Goal: Information Seeking & Learning: Compare options

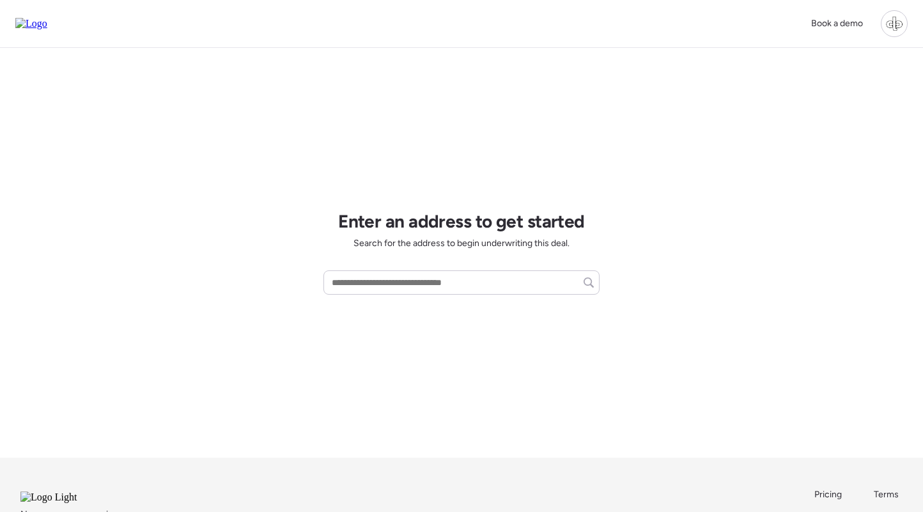
click at [895, 24] on div at bounding box center [894, 23] width 27 height 27
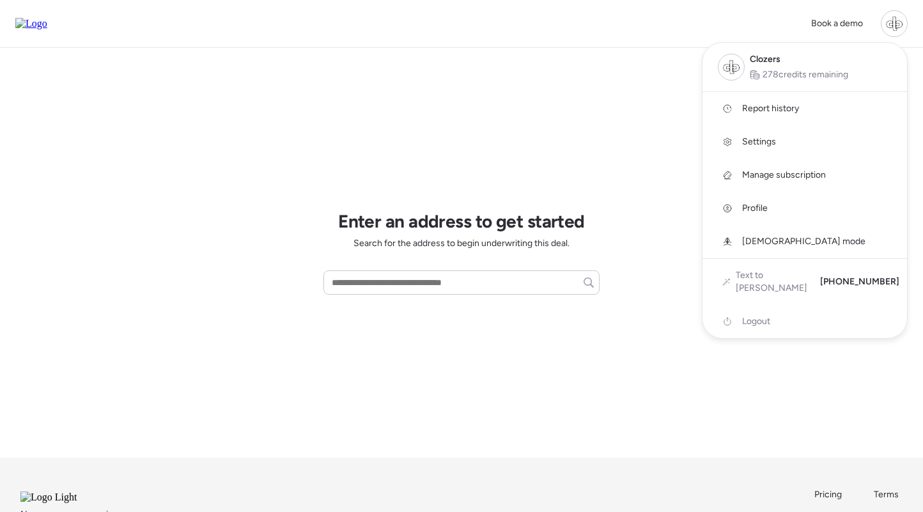
click at [774, 104] on span "Report history" at bounding box center [770, 108] width 57 height 13
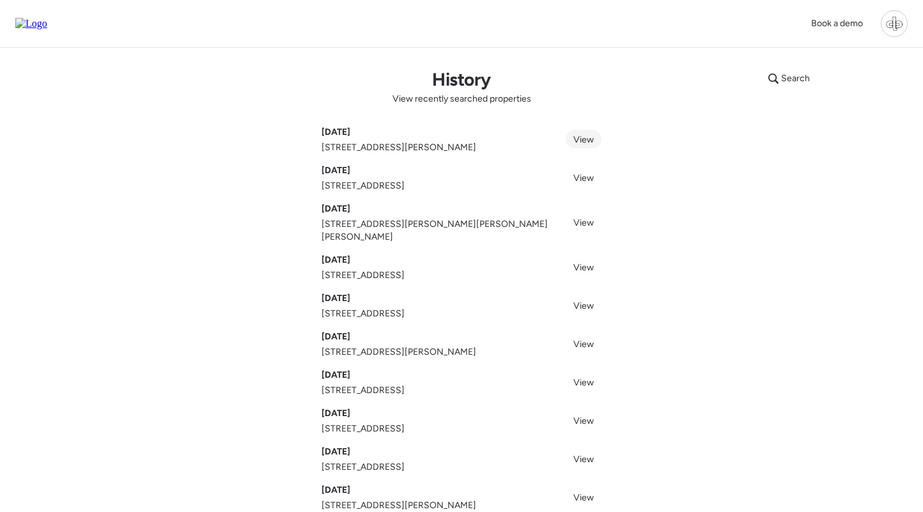
click at [581, 142] on span "View" at bounding box center [583, 139] width 20 height 11
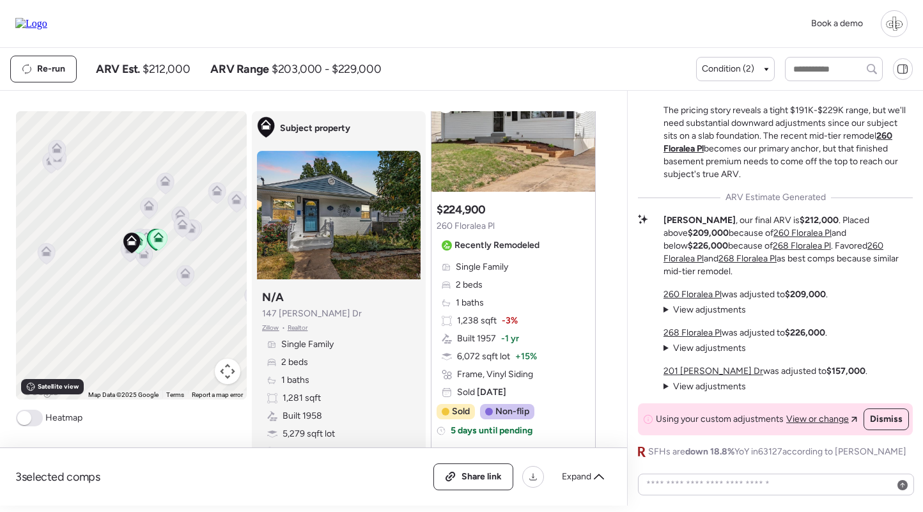
scroll to position [119, 0]
click at [360, 196] on img at bounding box center [339, 215] width 164 height 128
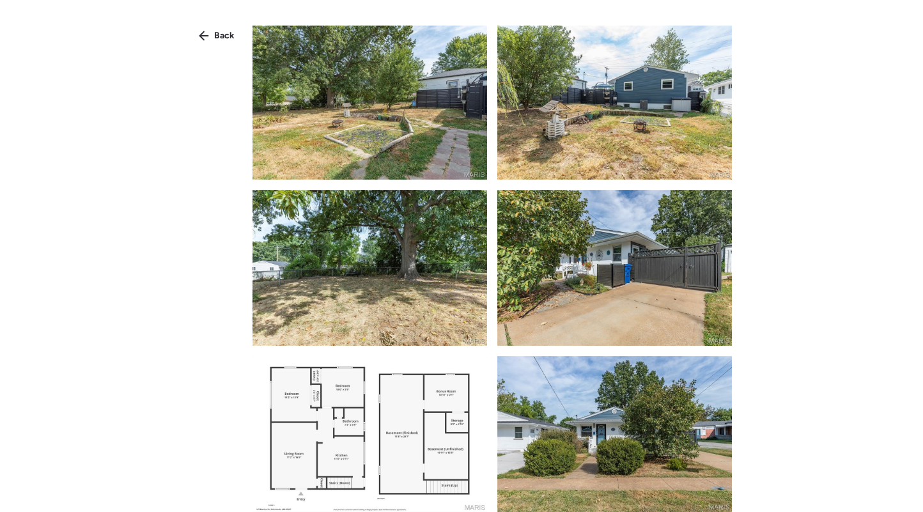
scroll to position [1667, 0]
click at [228, 41] on span "Back" at bounding box center [224, 35] width 20 height 13
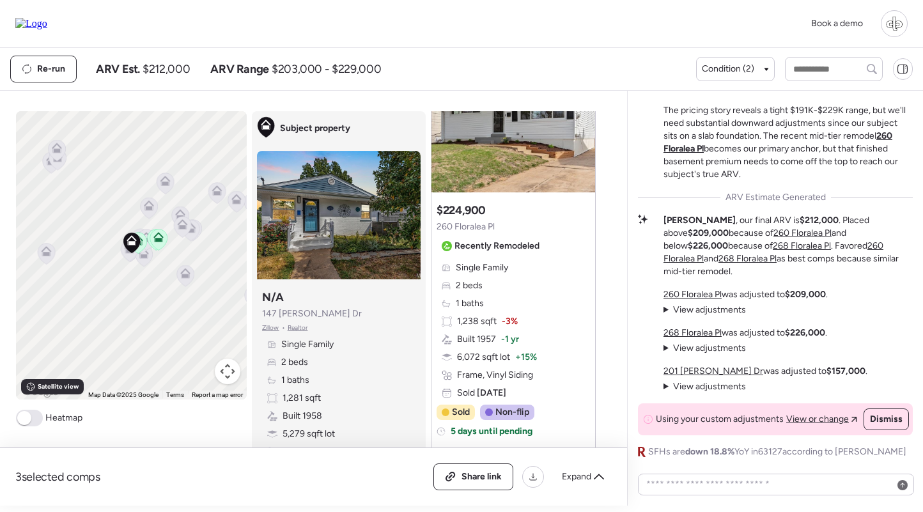
click at [707, 294] on u "260 Floralea Pl" at bounding box center [692, 294] width 58 height 11
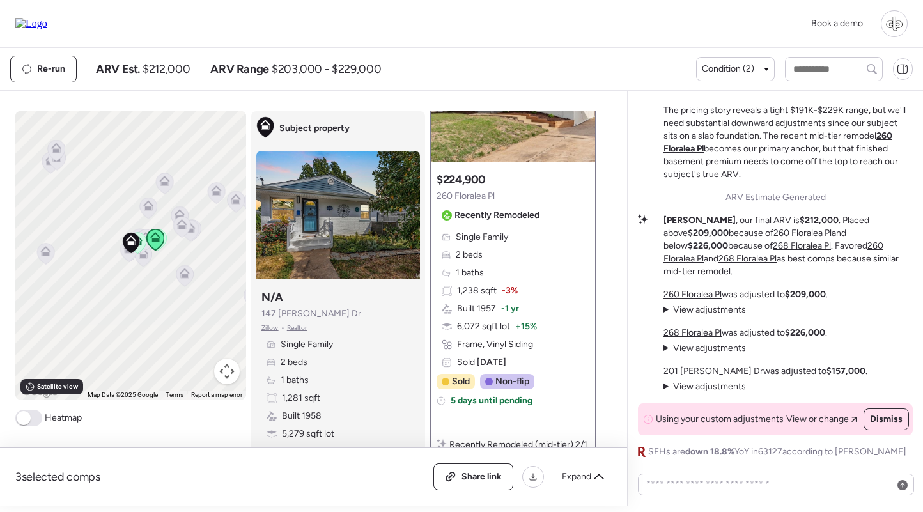
scroll to position [113, 0]
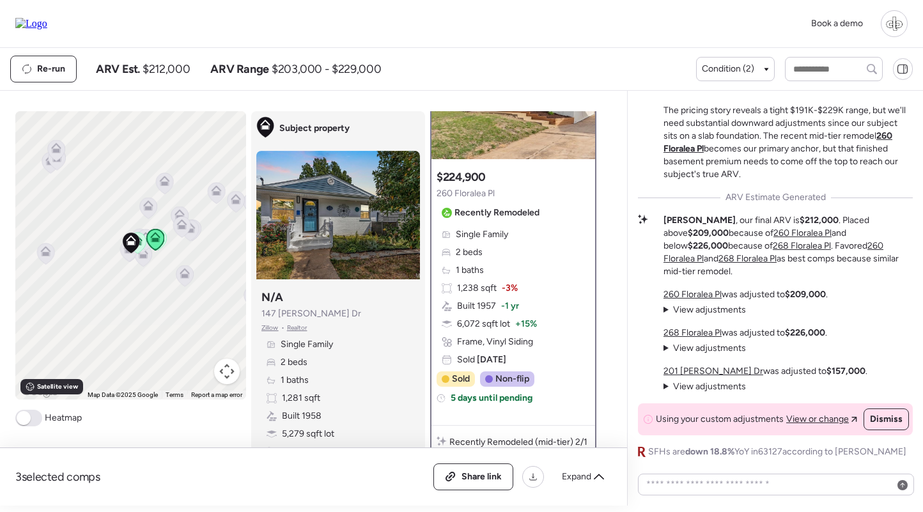
click at [725, 311] on span "View adjustments" at bounding box center [709, 309] width 73 height 11
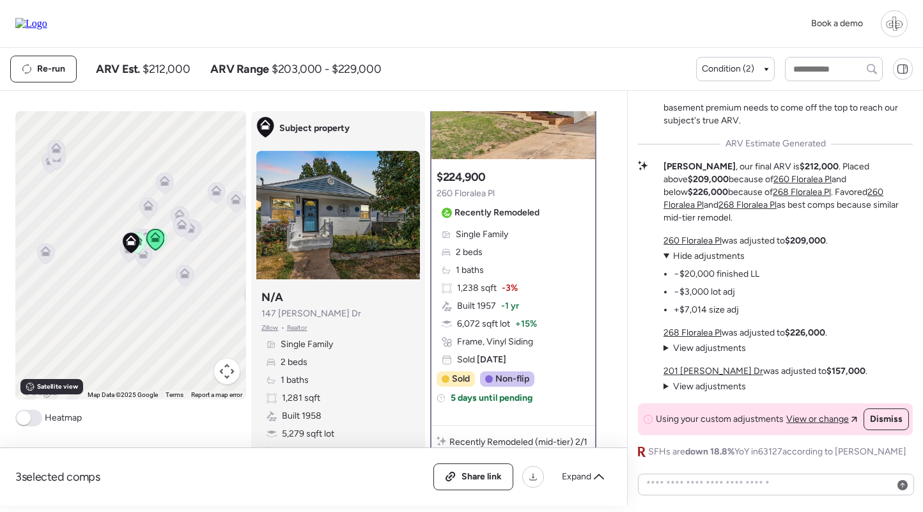
scroll to position [50, 0]
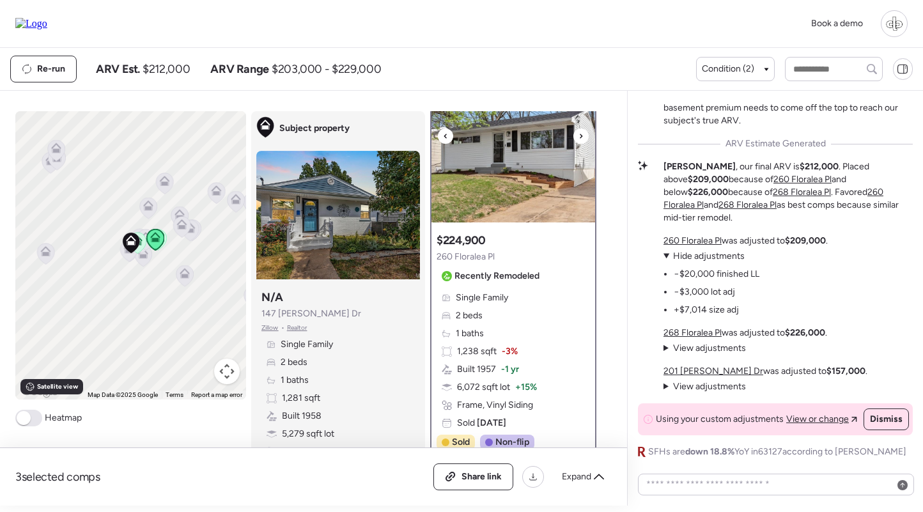
click at [528, 177] on img at bounding box center [513, 143] width 164 height 160
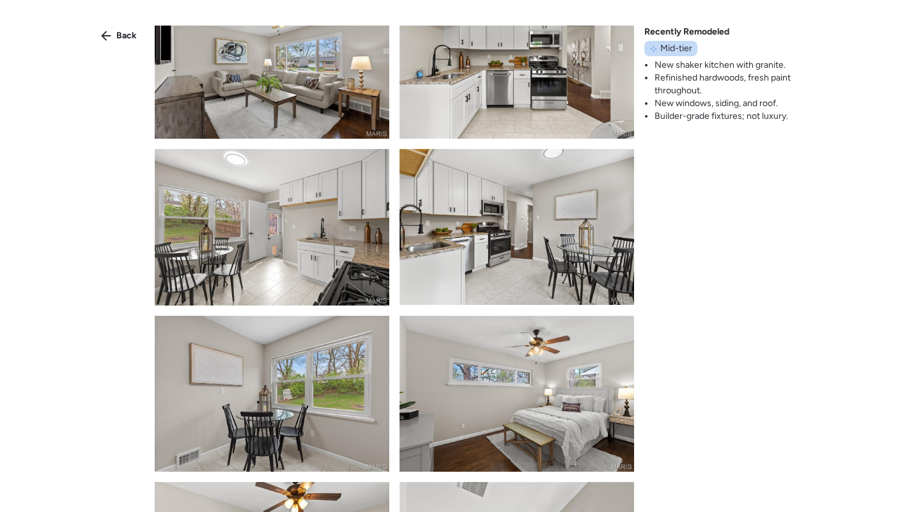
scroll to position [875, 0]
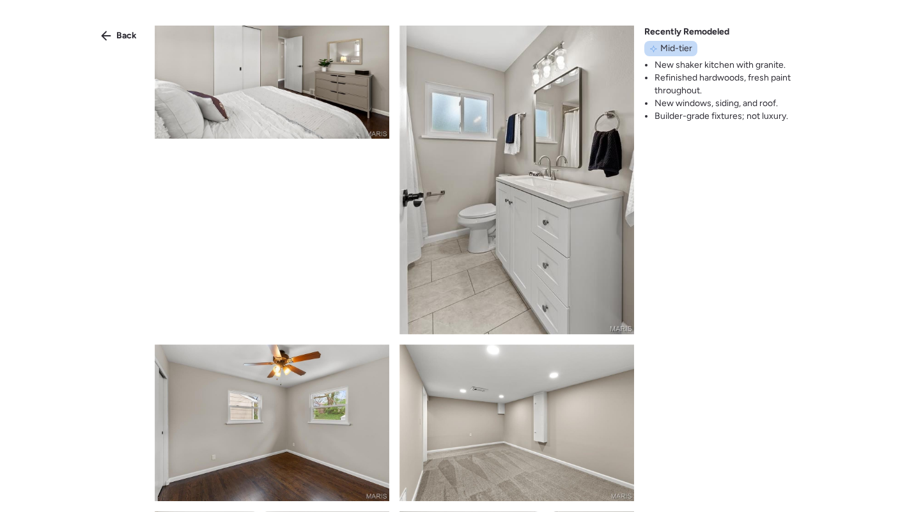
click at [112, 22] on div "Back Recently Remodeled Mid-tier New shaker kitchen with granite. Refinished ha…" at bounding box center [461, 279] width 923 height 558
click at [113, 29] on div "Back" at bounding box center [118, 36] width 51 height 20
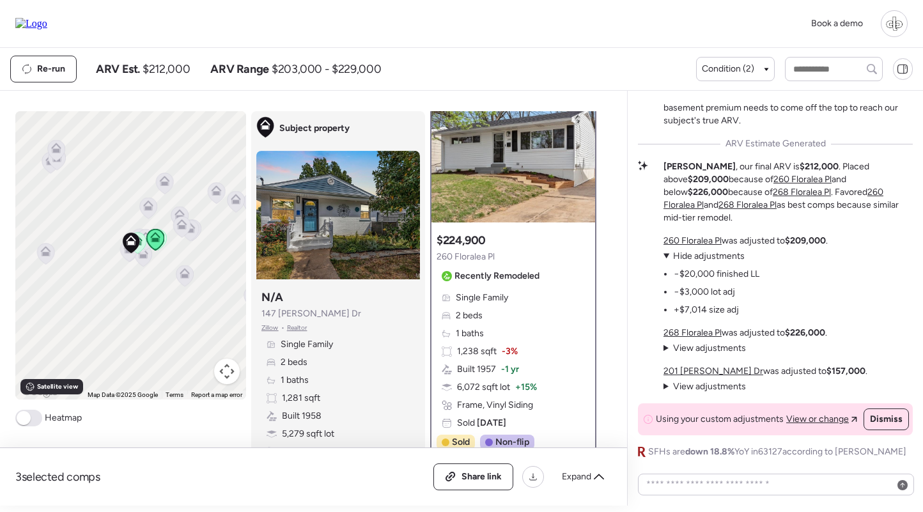
click at [698, 331] on u "268 Floralea Pl" at bounding box center [692, 332] width 58 height 11
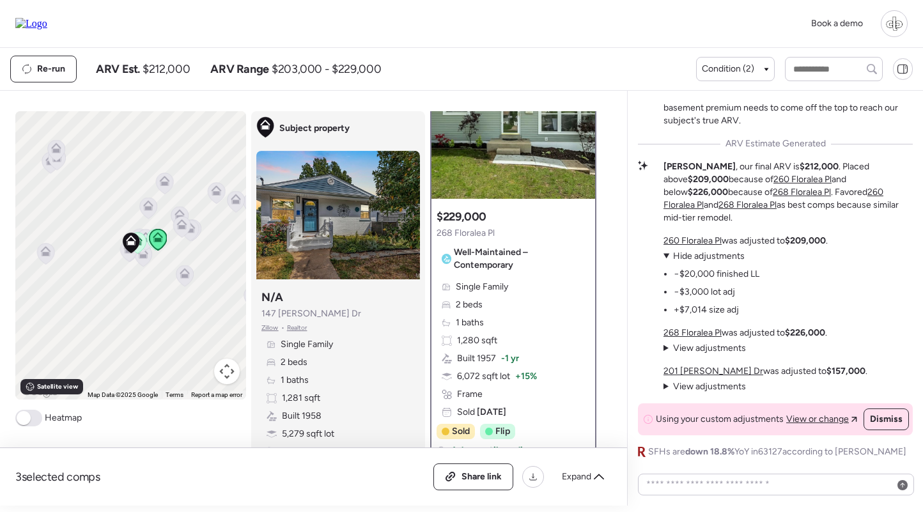
scroll to position [49, 0]
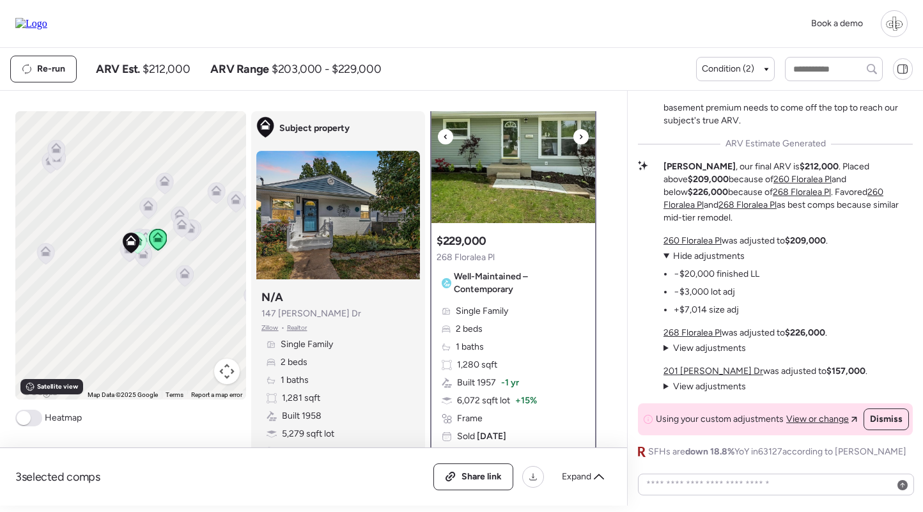
click at [540, 167] on img at bounding box center [513, 143] width 164 height 160
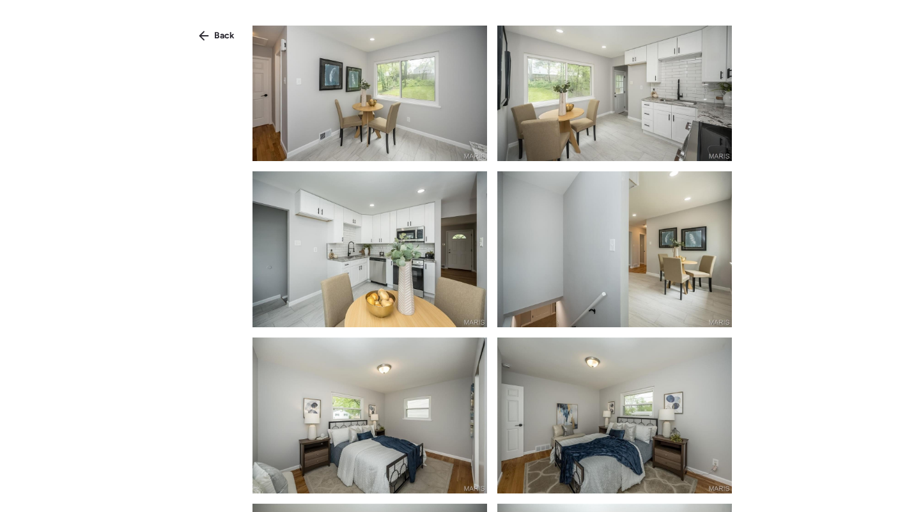
scroll to position [1235, 0]
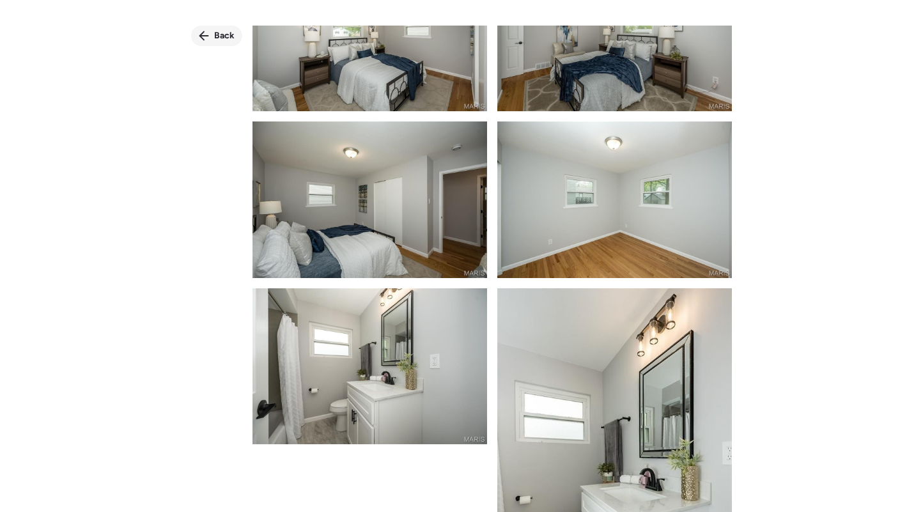
click at [214, 35] on span "Back" at bounding box center [224, 35] width 20 height 13
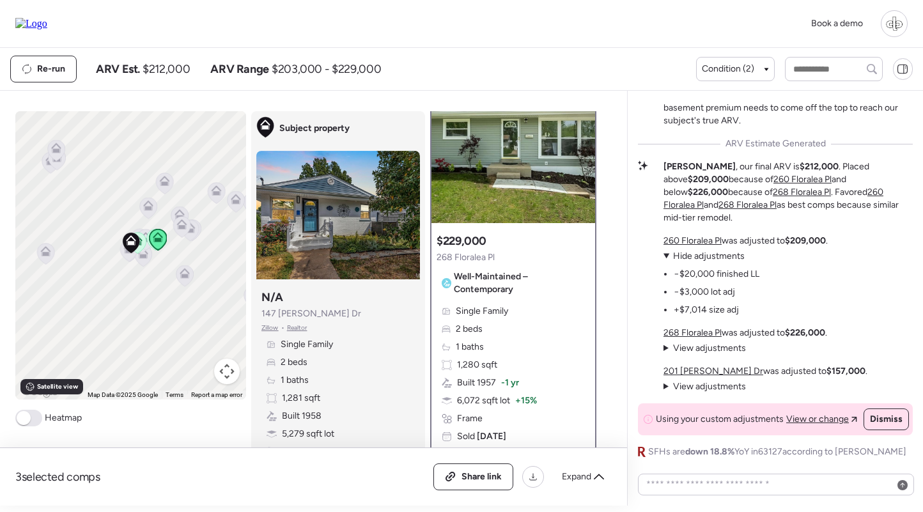
click at [691, 366] on u "201 Monica Dr" at bounding box center [713, 371] width 100 height 11
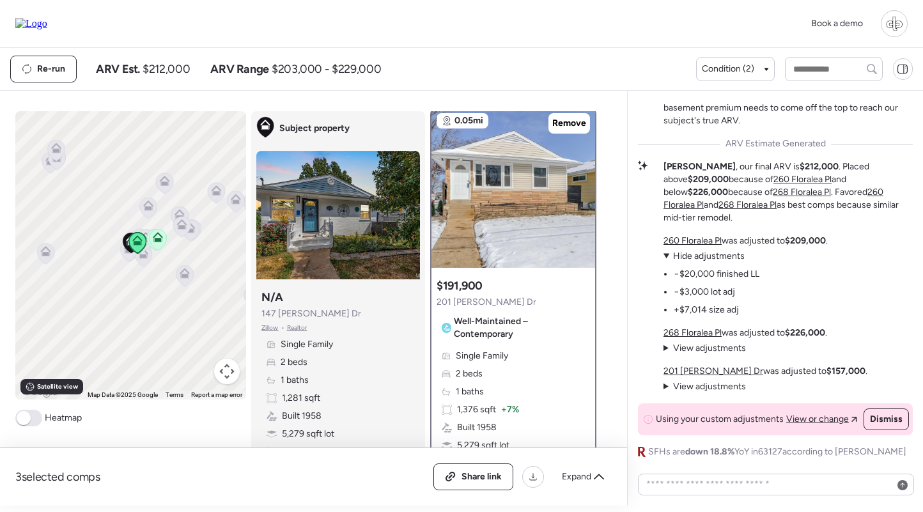
scroll to position [4, 0]
click at [515, 180] on img at bounding box center [513, 189] width 164 height 160
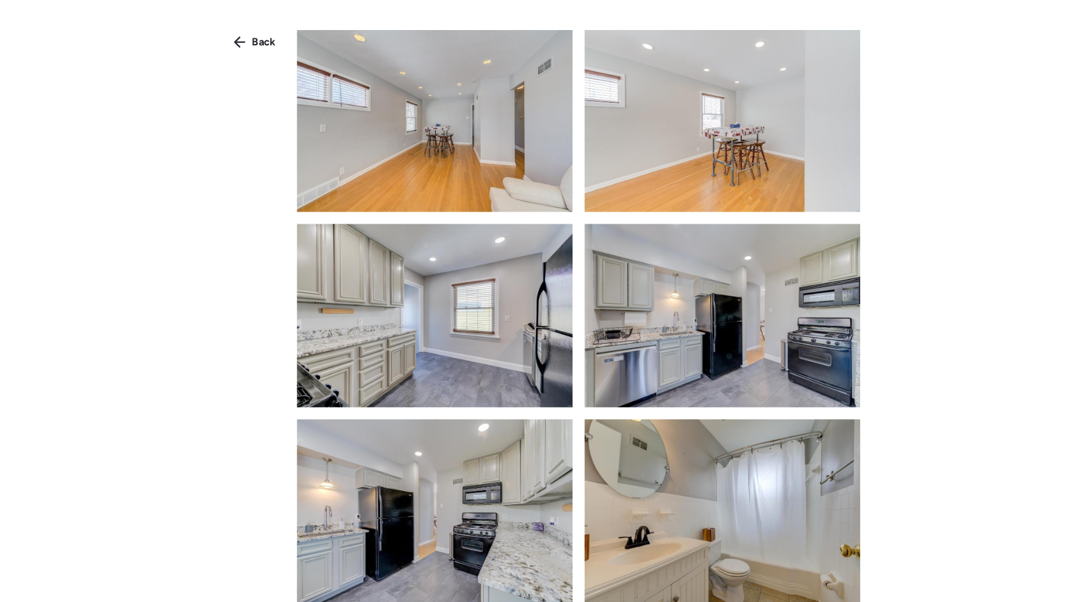
scroll to position [1264, 0]
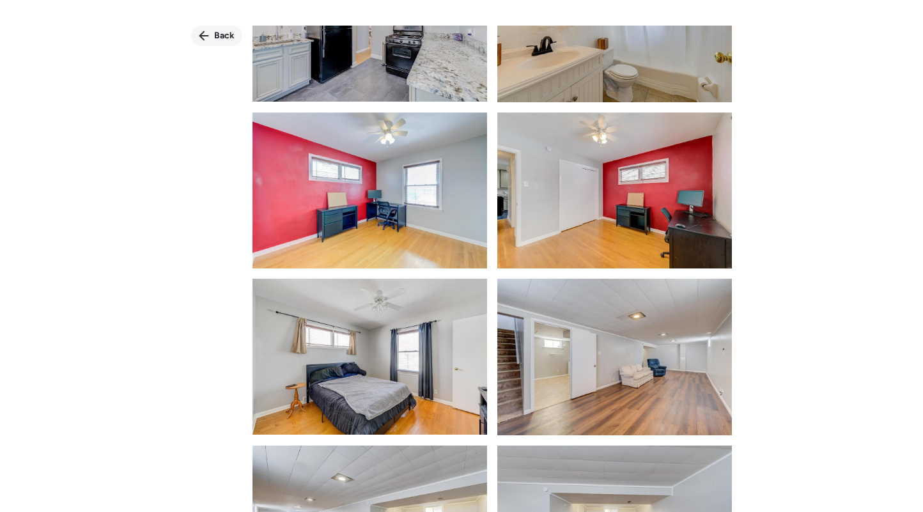
click at [216, 45] on div "Back" at bounding box center [216, 36] width 51 height 20
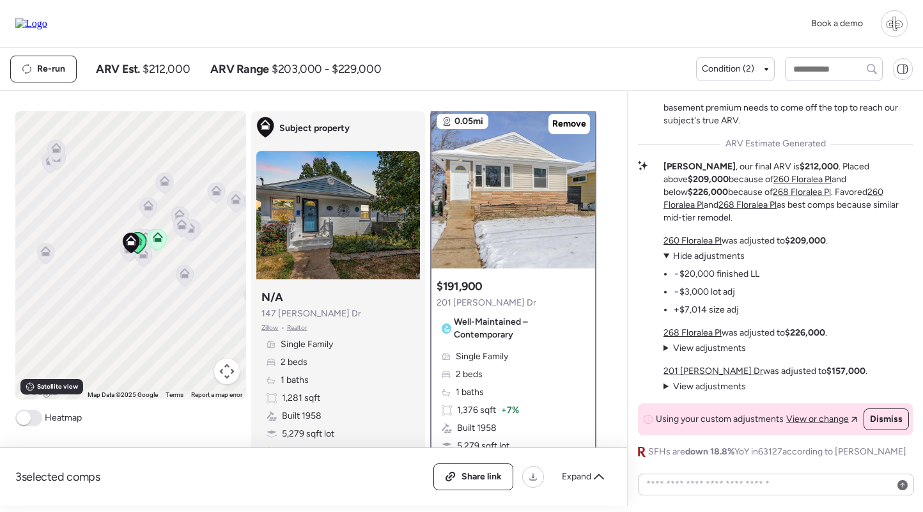
click at [422, 329] on div "Subject property Subject property N/A 147 Monica Dr Zillow • Realtor Single Fam…" at bounding box center [338, 289] width 174 height 357
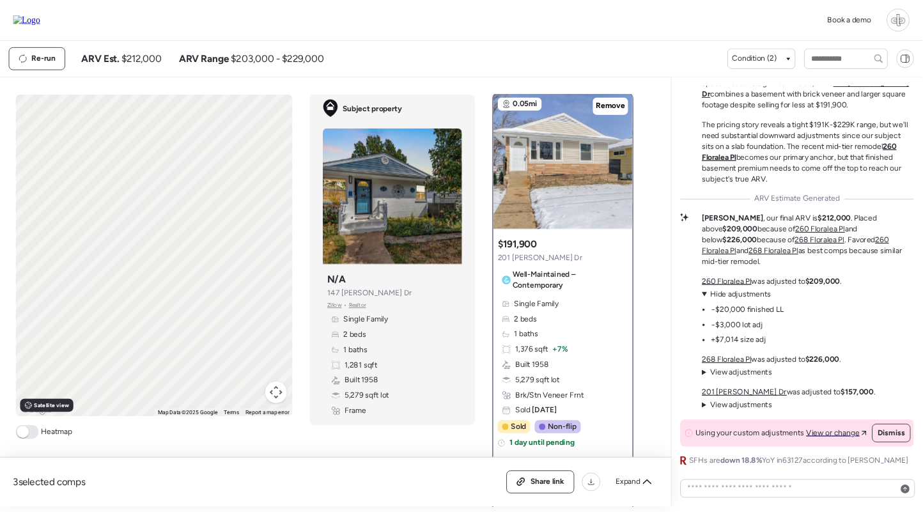
scroll to position [4, 0]
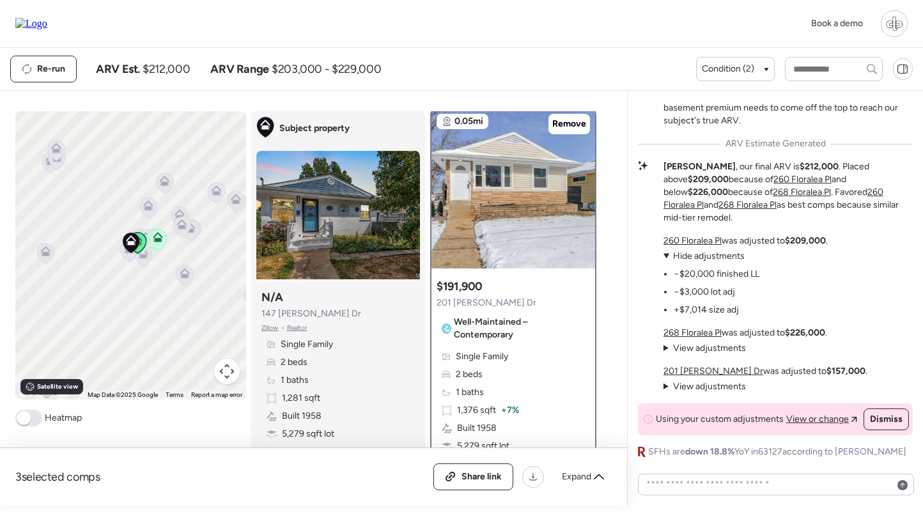
click at [696, 328] on u "268 Floralea Pl" at bounding box center [692, 332] width 58 height 11
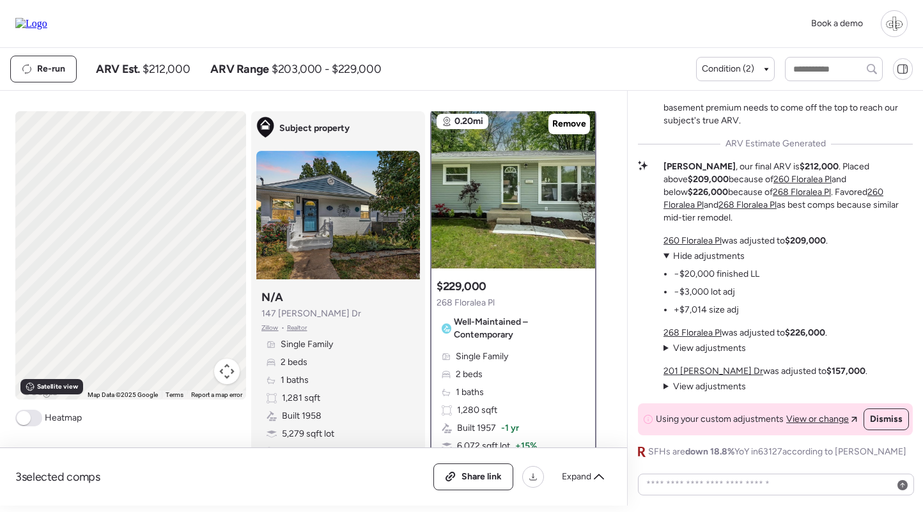
scroll to position [0, 0]
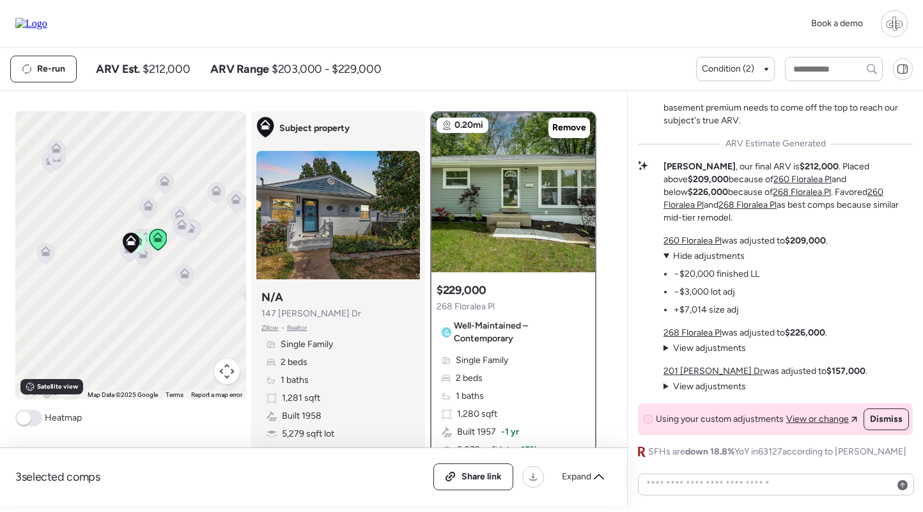
click at [696, 236] on u "260 Floralea Pl" at bounding box center [692, 240] width 58 height 11
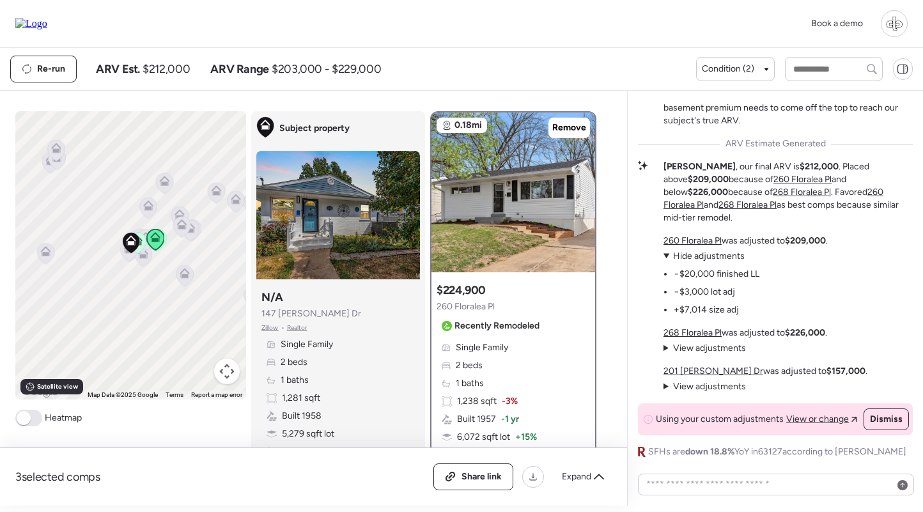
scroll to position [104, 0]
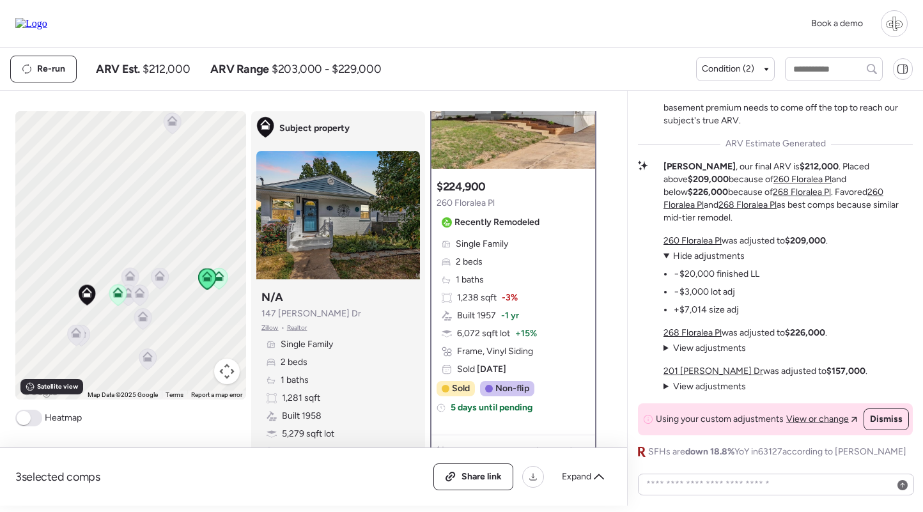
click at [132, 274] on icon at bounding box center [130, 275] width 10 height 10
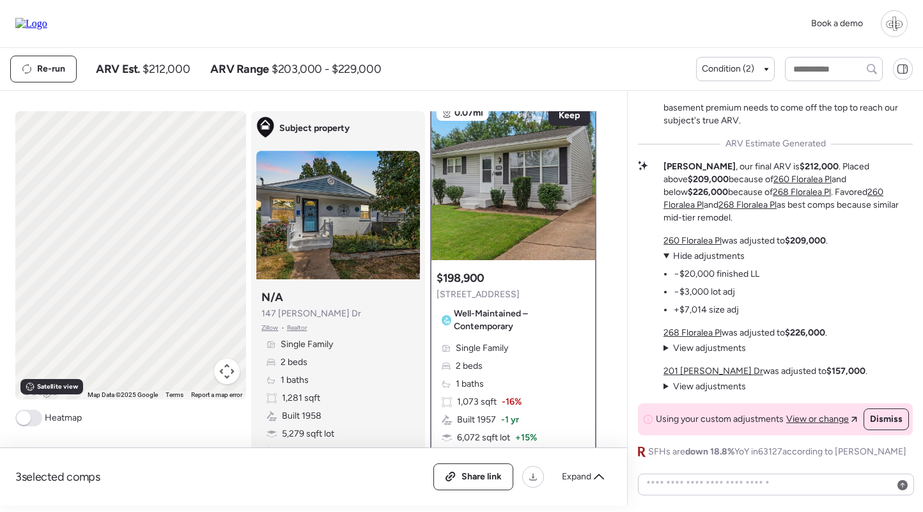
scroll to position [0, 0]
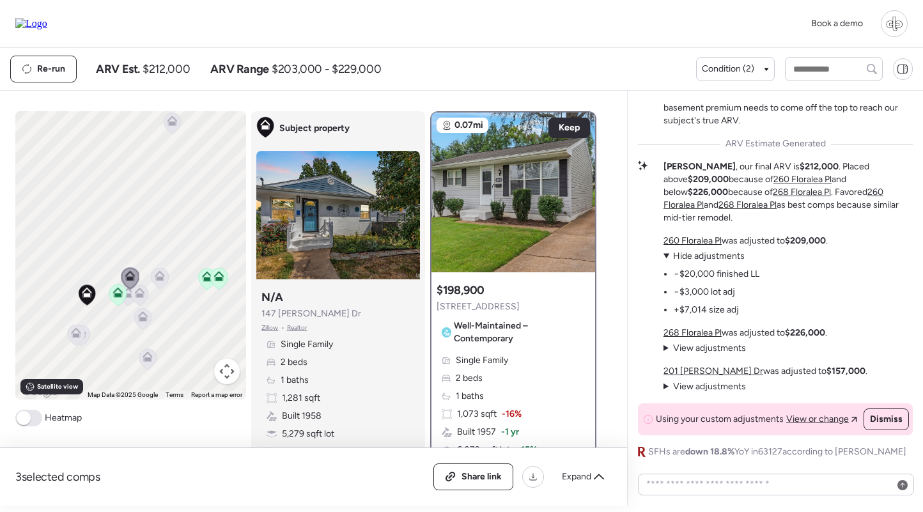
click at [156, 272] on icon at bounding box center [160, 275] width 10 height 10
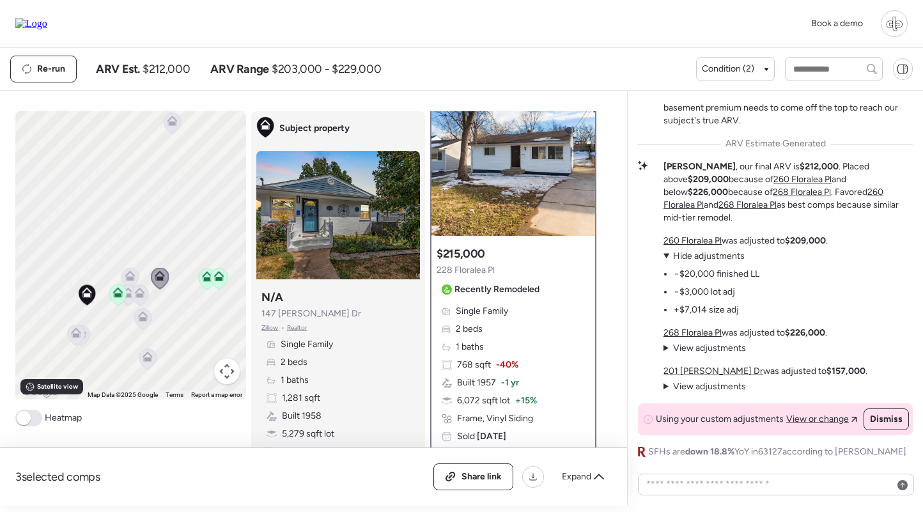
scroll to position [35, 0]
click at [73, 340] on icon at bounding box center [75, 335] width 17 height 21
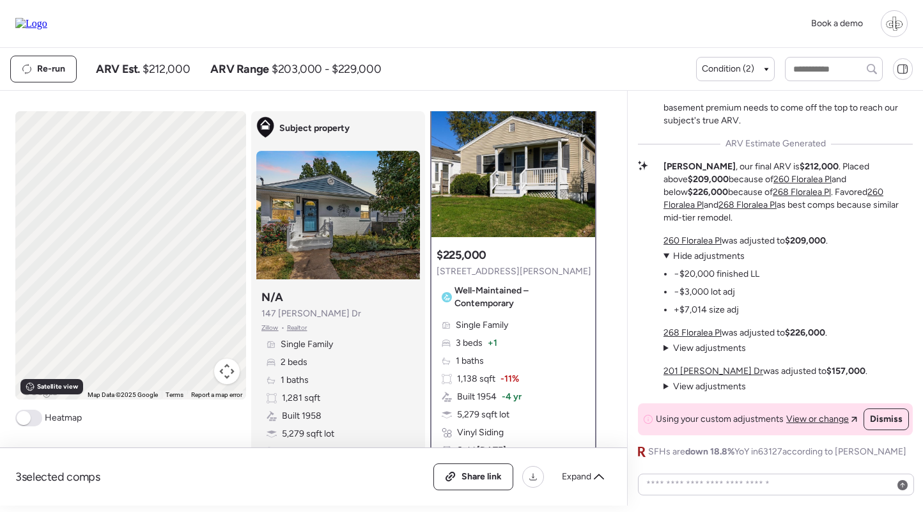
scroll to position [0, 0]
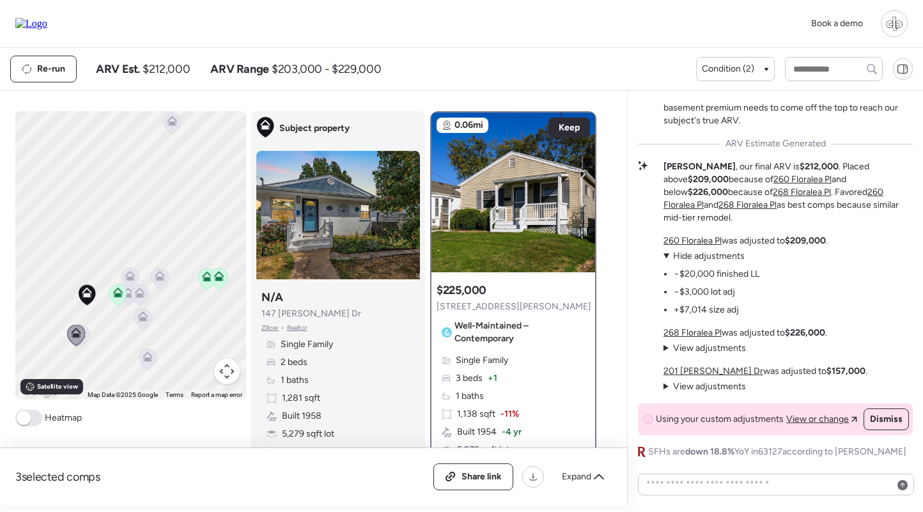
click at [116, 291] on icon at bounding box center [117, 292] width 10 height 10
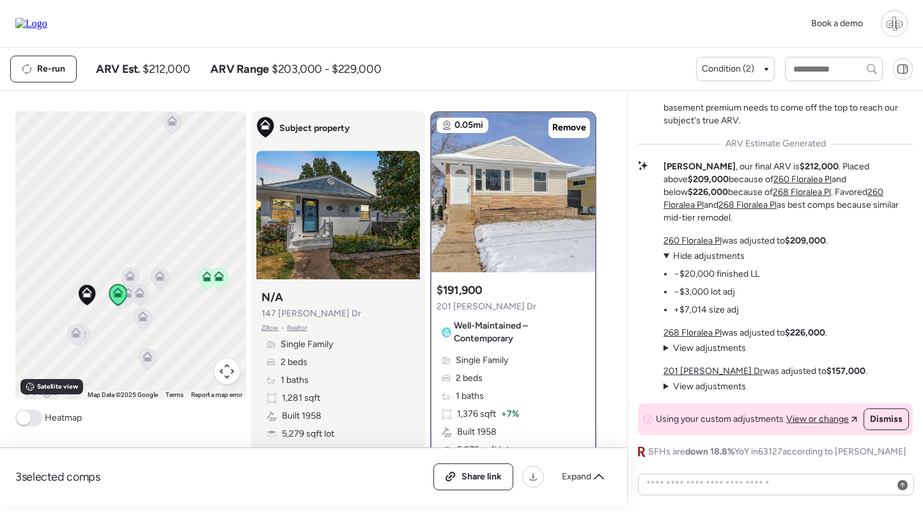
click at [694, 246] on u "260 Floralea Pl" at bounding box center [692, 240] width 58 height 11
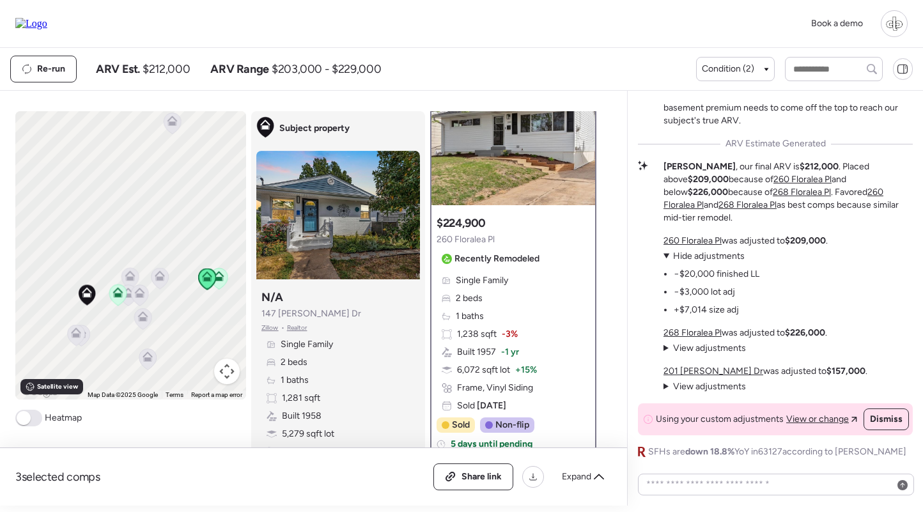
scroll to position [66, 0]
click at [689, 326] on div "260 Floralea Pl was adjusted to $209,000 . View adjustments Hide adjustments −$…" at bounding box center [765, 314] width 204 height 158
click at [689, 334] on u "268 Floralea Pl" at bounding box center [692, 332] width 58 height 11
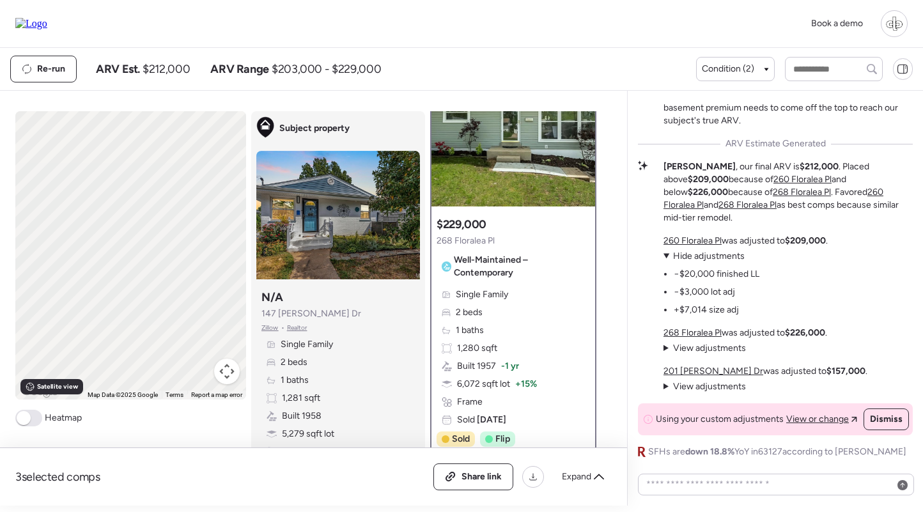
scroll to position [0, 0]
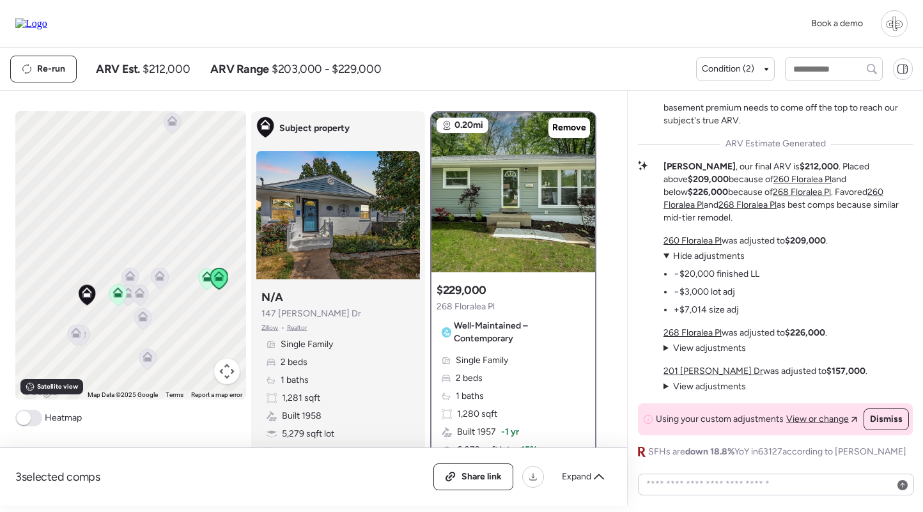
click at [709, 366] on u "201 Monica Dr" at bounding box center [713, 371] width 100 height 11
